Goal: Task Accomplishment & Management: Use online tool/utility

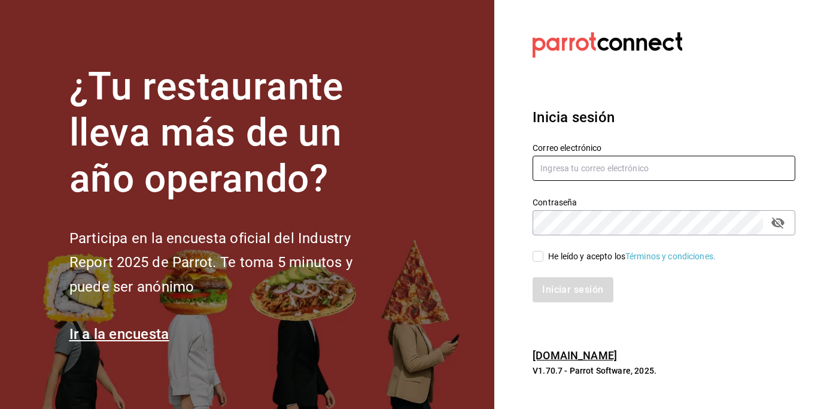
type input "[EMAIL_ADDRESS][DOMAIN_NAME]"
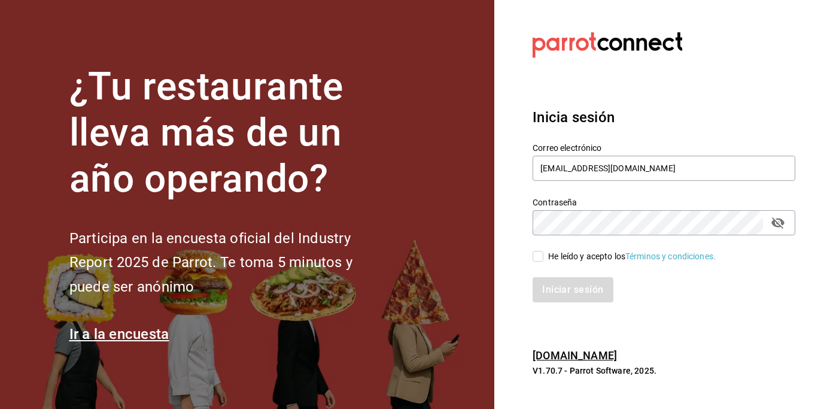
click at [537, 256] on input "He leído y acepto los Términos y condiciones." at bounding box center [538, 256] width 11 height 11
checkbox input "true"
click at [581, 296] on button "Iniciar sesión" at bounding box center [573, 289] width 81 height 25
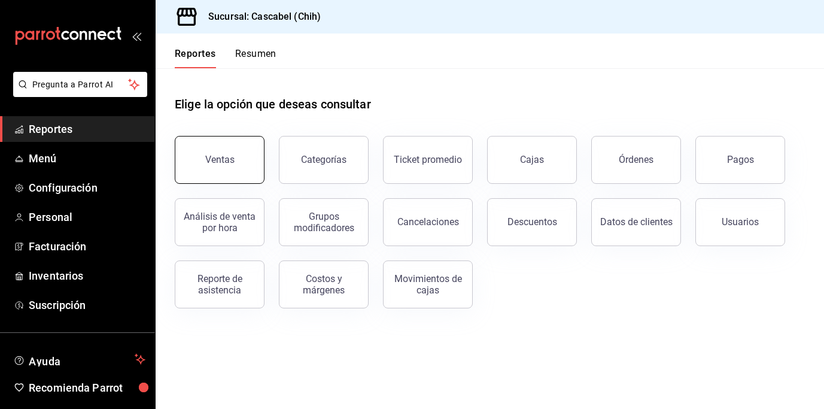
click at [231, 159] on div "Ventas" at bounding box center [219, 159] width 29 height 11
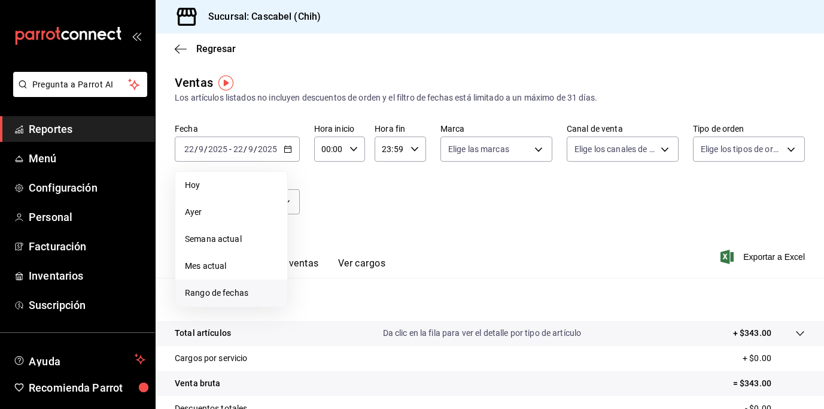
click at [229, 297] on span "Rango de fechas" at bounding box center [231, 293] width 93 height 13
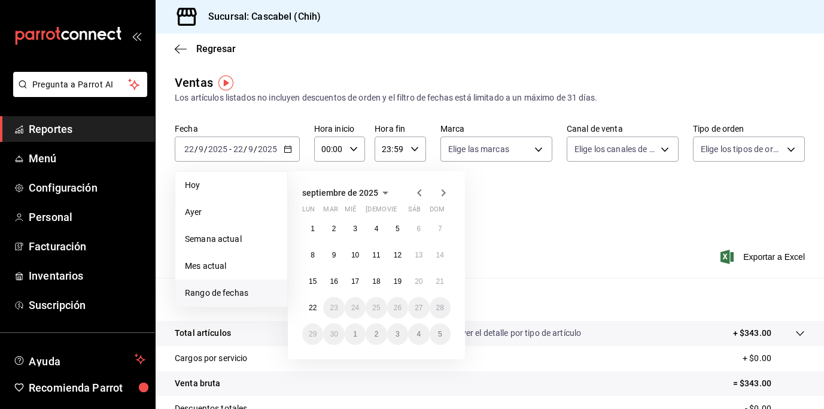
click at [230, 297] on span "Rango de fechas" at bounding box center [231, 293] width 93 height 13
drag, startPoint x: 436, startPoint y: 281, endPoint x: 391, endPoint y: 300, distance: 48.3
click at [436, 281] on abbr "21" at bounding box center [440, 281] width 8 height 8
click at [312, 311] on abbr "22" at bounding box center [313, 307] width 8 height 8
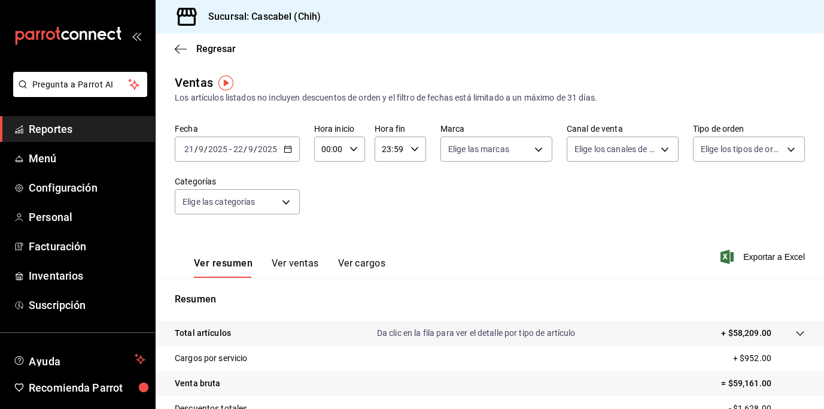
click at [351, 148] on icon "button" at bounding box center [354, 149] width 8 height 8
click at [329, 196] on span "12" at bounding box center [326, 193] width 6 height 10
type input "12:00"
click at [414, 149] on div at bounding box center [412, 204] width 824 height 409
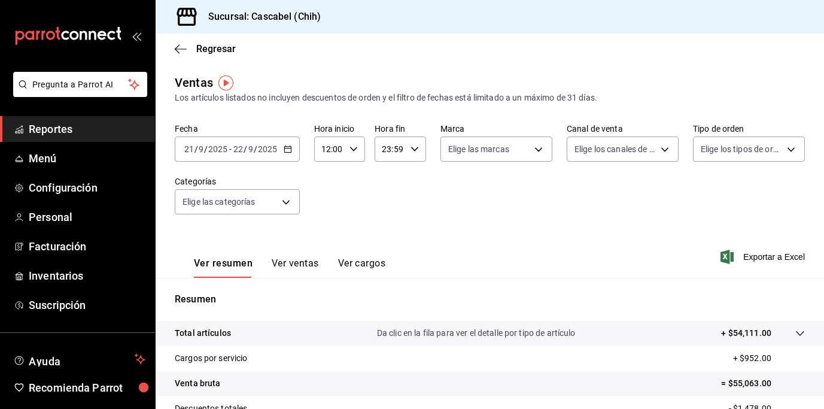
click at [411, 148] on icon "button" at bounding box center [415, 149] width 8 height 8
click at [387, 206] on span "02" at bounding box center [385, 204] width 6 height 10
type input "02:59"
click at [603, 204] on div at bounding box center [412, 204] width 824 height 409
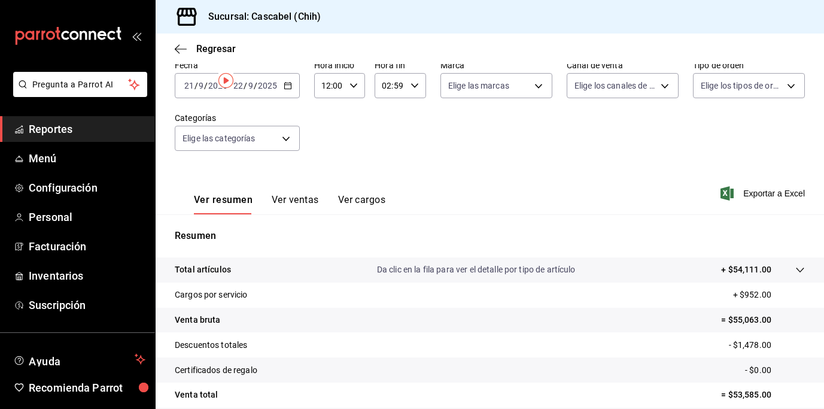
scroll to position [165, 0]
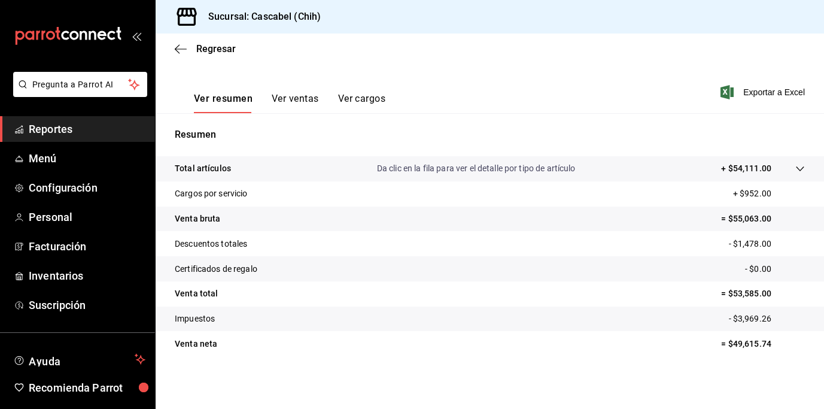
click at [795, 171] on icon at bounding box center [800, 169] width 10 height 10
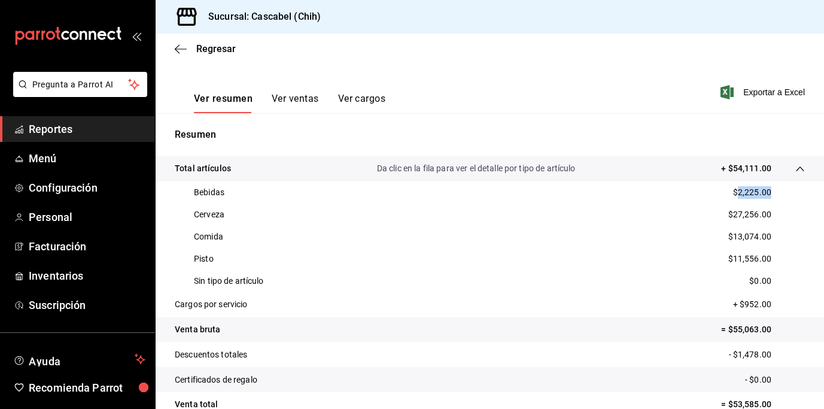
drag, startPoint x: 765, startPoint y: 190, endPoint x: 729, endPoint y: 195, distance: 36.7
click at [729, 195] on div "Bebidas $2,225.00" at bounding box center [490, 192] width 630 height 22
copy p "2,225.00"
drag, startPoint x: 764, startPoint y: 214, endPoint x: 725, endPoint y: 214, distance: 38.9
click at [725, 214] on div "Cerveza $27,256.00" at bounding box center [490, 214] width 630 height 22
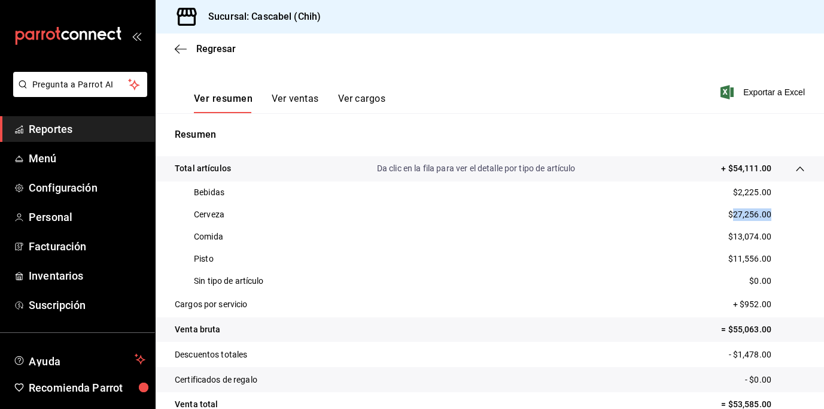
copy p "27,256.00"
drag, startPoint x: 726, startPoint y: 236, endPoint x: 764, endPoint y: 236, distance: 38.3
click at [764, 236] on div "Comida $13,074.00" at bounding box center [490, 237] width 630 height 22
copy p "13,074.00"
drag, startPoint x: 758, startPoint y: 354, endPoint x: 731, endPoint y: 354, distance: 26.3
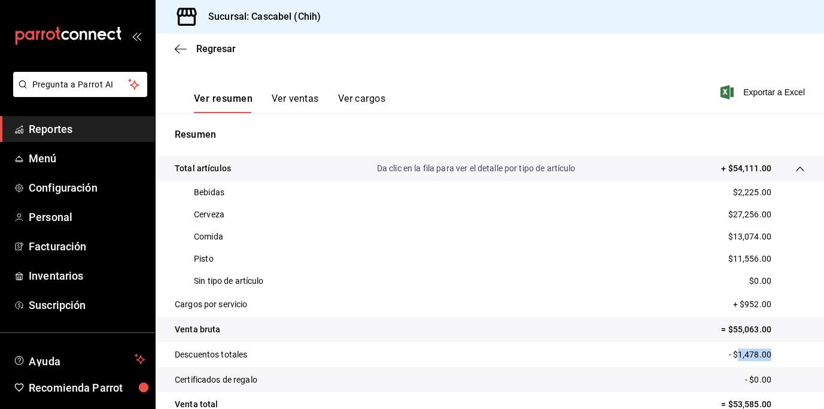
click at [731, 354] on p "- $1,478.00" at bounding box center [767, 354] width 76 height 13
copy p "1,478.00"
drag, startPoint x: 762, startPoint y: 260, endPoint x: 727, endPoint y: 258, distance: 35.4
click at [727, 258] on div "Pisto $11,556.00" at bounding box center [490, 259] width 630 height 22
copy p "11,556.00"
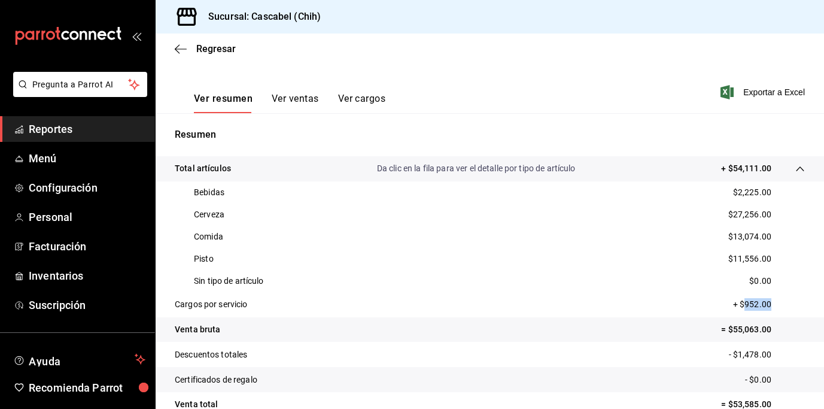
drag, startPoint x: 764, startPoint y: 305, endPoint x: 740, endPoint y: 306, distance: 24.6
click at [735, 306] on p "+ $952.00" at bounding box center [769, 304] width 72 height 13
copy p "952.00"
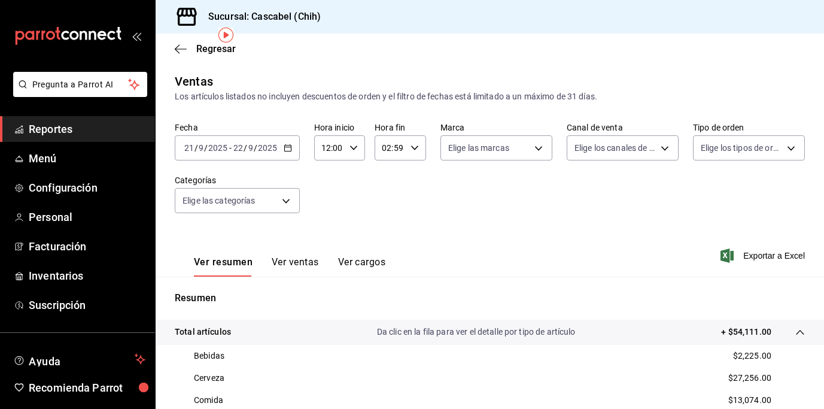
scroll to position [0, 0]
click at [290, 146] on \(Stroke\) "button" at bounding box center [287, 149] width 7 height 7
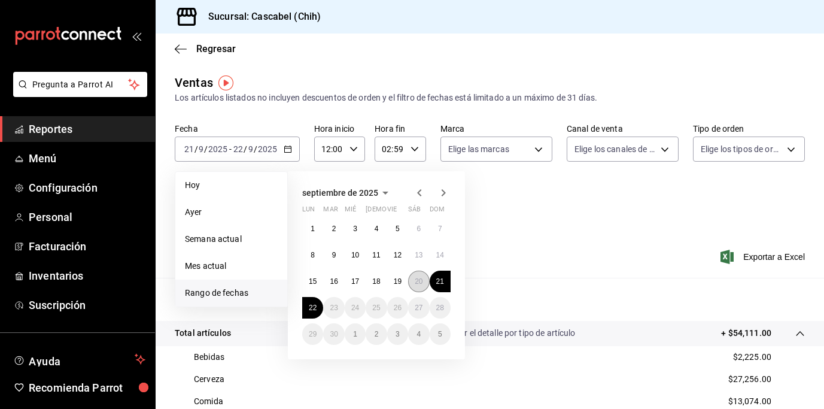
click at [415, 283] on abbr "20" at bounding box center [419, 281] width 8 height 8
click at [435, 282] on button "21" at bounding box center [440, 282] width 21 height 22
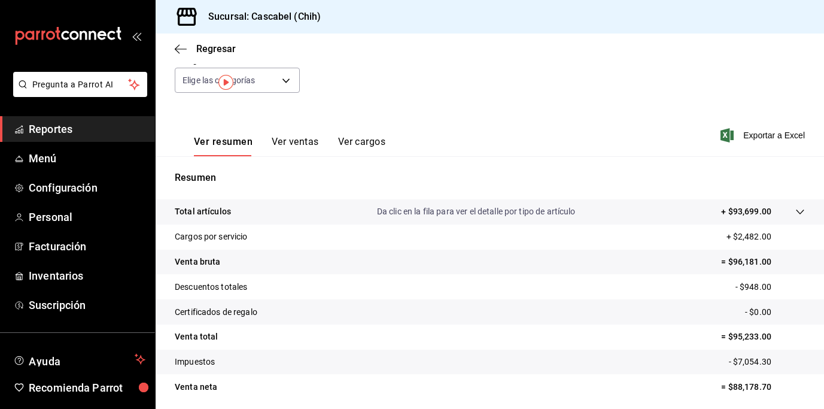
scroll to position [165, 0]
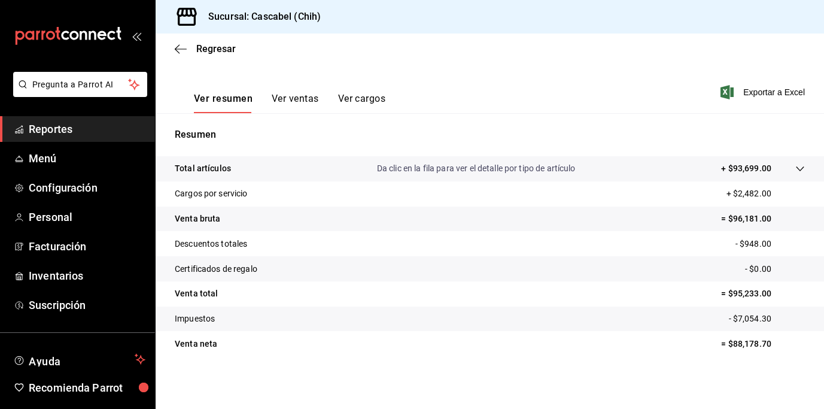
click at [795, 165] on icon at bounding box center [800, 169] width 10 height 10
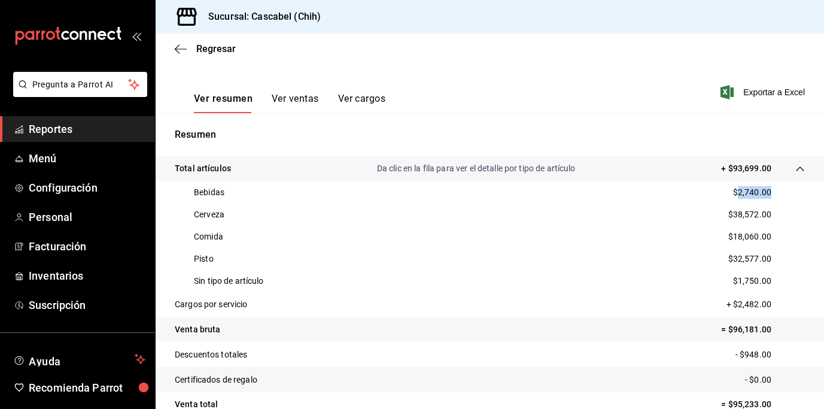
click at [731, 194] on div "Bebidas $2,740.00" at bounding box center [490, 192] width 630 height 22
copy p "2,740.00"
drag, startPoint x: 765, startPoint y: 217, endPoint x: 727, endPoint y: 218, distance: 38.9
click at [726, 217] on div "Cerveza $38,572.00" at bounding box center [490, 214] width 630 height 22
copy p "38,572.00"
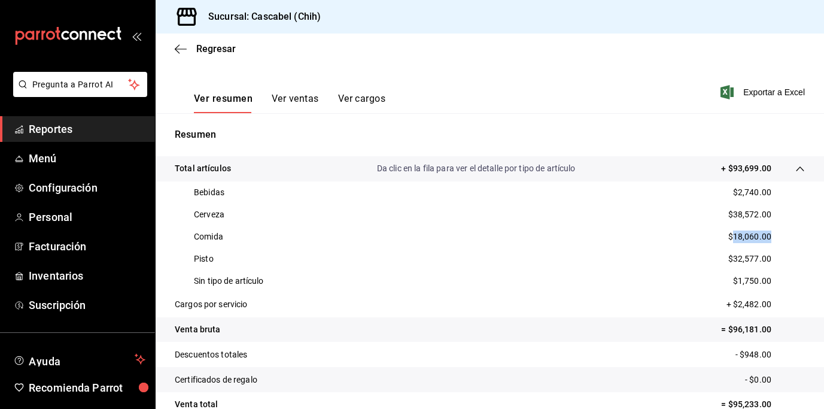
drag, startPoint x: 767, startPoint y: 235, endPoint x: 727, endPoint y: 235, distance: 40.7
click at [727, 235] on div "Comida $18,060.00" at bounding box center [490, 237] width 630 height 22
copy p "18,060.00"
drag, startPoint x: 763, startPoint y: 260, endPoint x: 726, endPoint y: 259, distance: 37.1
click at [726, 259] on div "Pisto $32,577.00" at bounding box center [490, 259] width 630 height 22
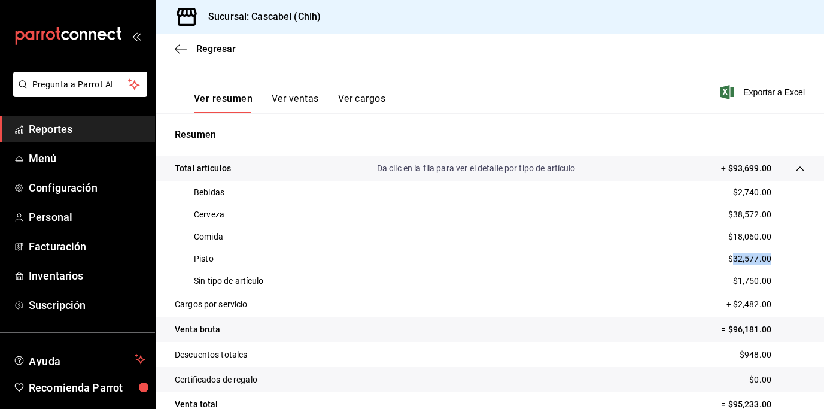
copy p "32,577.00"
drag, startPoint x: 767, startPoint y: 354, endPoint x: 737, endPoint y: 355, distance: 30.5
click at [737, 355] on p "- $948.00" at bounding box center [770, 354] width 69 height 13
drag, startPoint x: 731, startPoint y: 305, endPoint x: 770, endPoint y: 305, distance: 39.5
click at [770, 305] on p "+ $2,482.00" at bounding box center [766, 304] width 78 height 13
